Goal: Task Accomplishment & Management: Complete application form

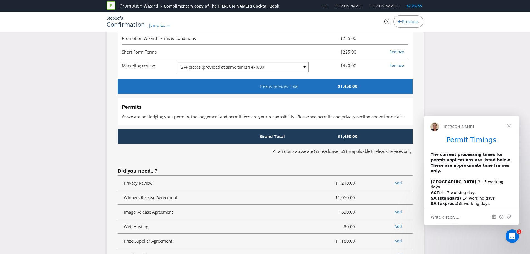
scroll to position [1467, 0]
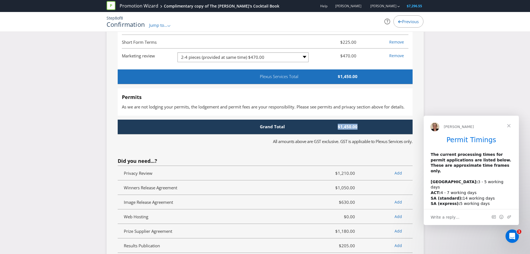
drag, startPoint x: 357, startPoint y: 133, endPoint x: 337, endPoint y: 133, distance: 19.8
click at [337, 129] on span "$1,450.00" at bounding box center [331, 127] width 64 height 6
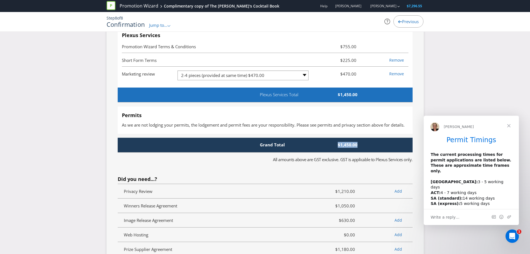
scroll to position [1439, 0]
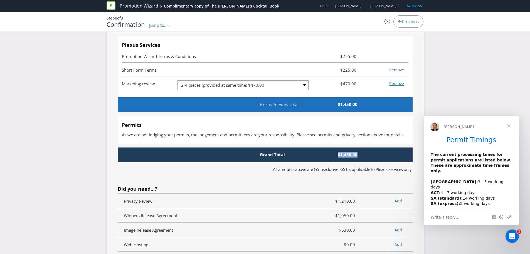
click at [399, 86] on link "Remove" at bounding box center [397, 83] width 15 height 5
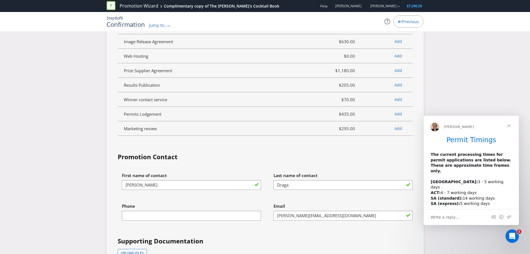
scroll to position [1690, 0]
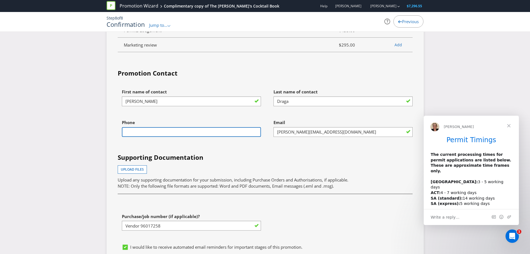
click at [196, 137] on input "text" at bounding box center [191, 132] width 139 height 10
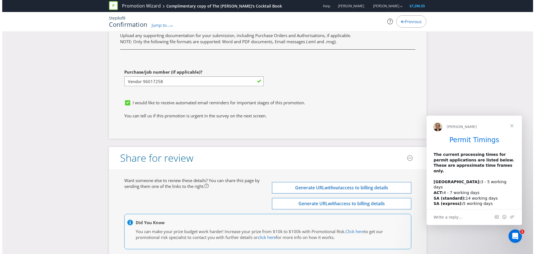
scroll to position [1878, 0]
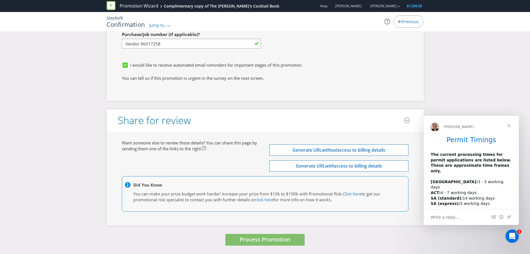
type input "0422158816"
click at [278, 240] on span "Process Promotion" at bounding box center [265, 239] width 51 height 8
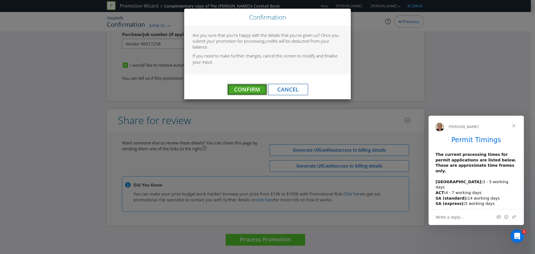
click at [262, 87] on button "Confirm" at bounding box center [247, 89] width 40 height 11
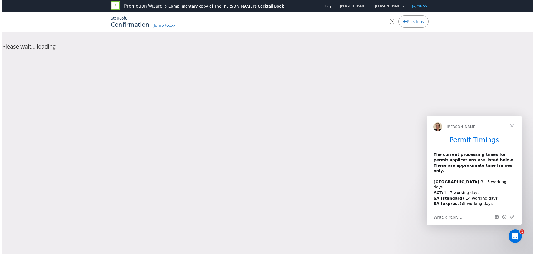
scroll to position [0, 0]
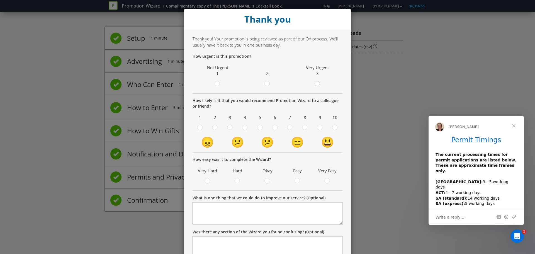
click at [317, 86] on div at bounding box center [317, 84] width 6 height 7
click at [0, 0] on input "radio" at bounding box center [0, 0] width 0 height 0
click at [303, 127] on div at bounding box center [304, 125] width 3 height 3
click at [0, 0] on input "radio" at bounding box center [0, 0] width 0 height 0
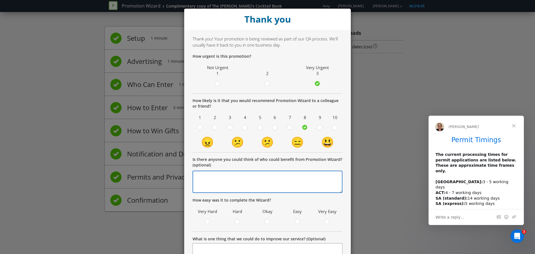
click at [268, 173] on textarea at bounding box center [267, 181] width 150 height 22
type textarea "This application was easy enough, but I haven't received the T&C's yet so hard …"
click at [300, 222] on span at bounding box center [300, 222] width 1 height 5
click at [0, 0] on input "radio" at bounding box center [0, 0] width 0 height 0
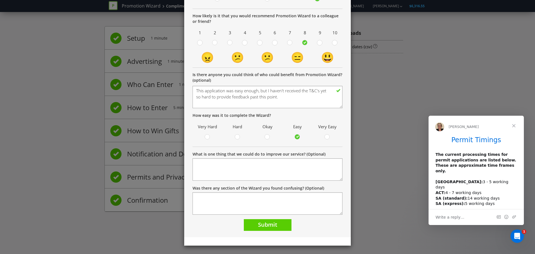
scroll to position [85, 0]
click at [262, 223] on span "Submit" at bounding box center [267, 224] width 19 height 8
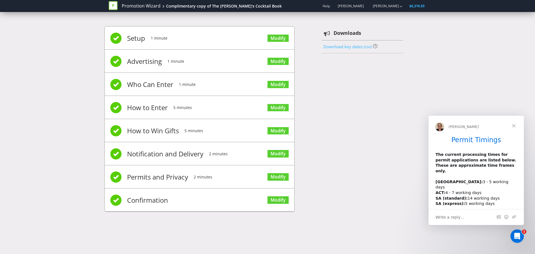
click at [347, 46] on link "Download key dates (csv)" at bounding box center [347, 47] width 48 height 6
